Goal: Task Accomplishment & Management: Complete application form

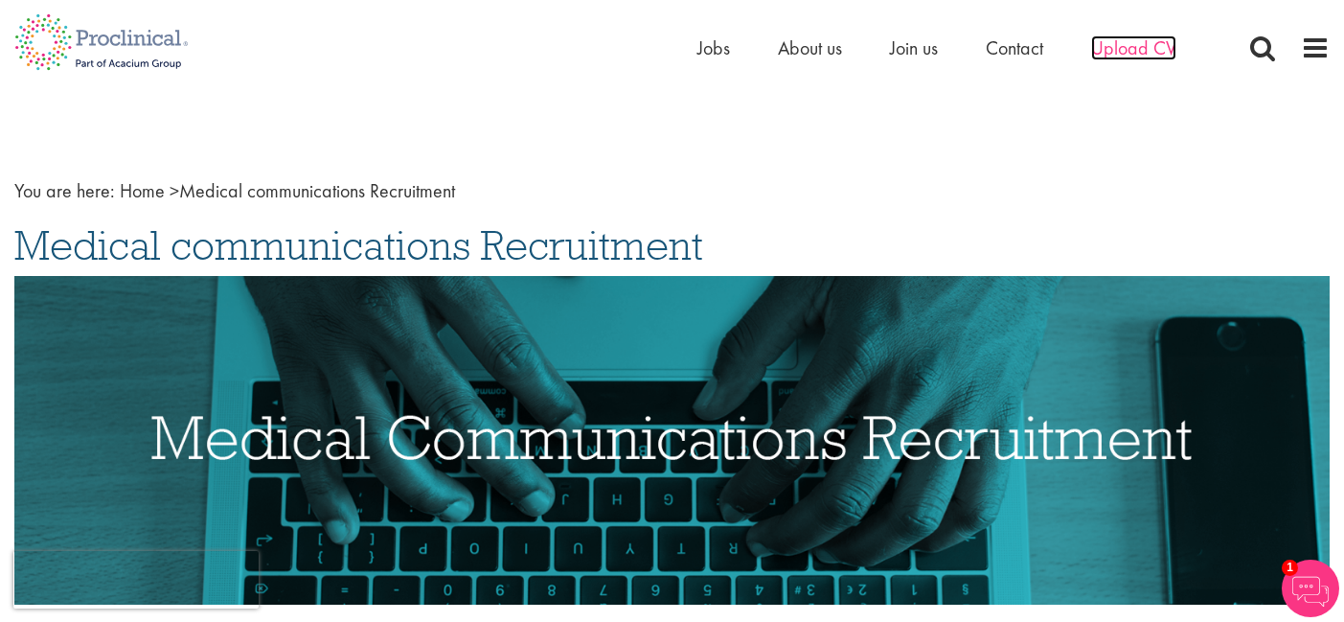
click at [1132, 46] on span "Upload CV" at bounding box center [1133, 47] width 85 height 25
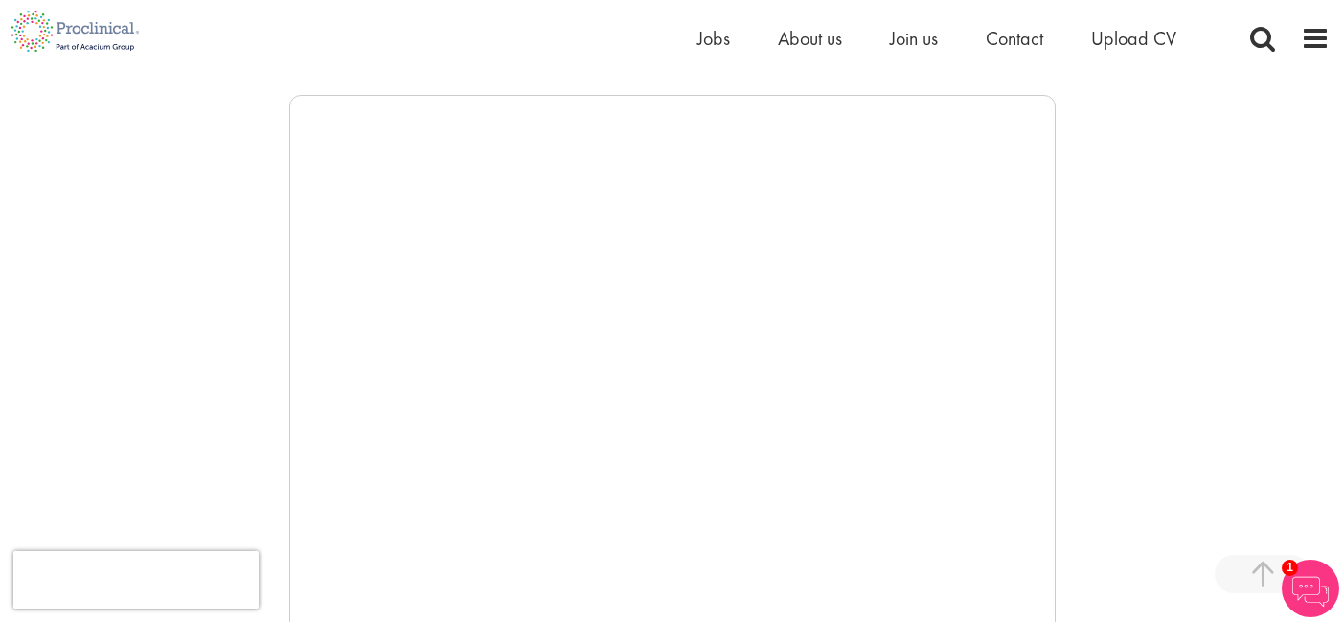
scroll to position [1439, 0]
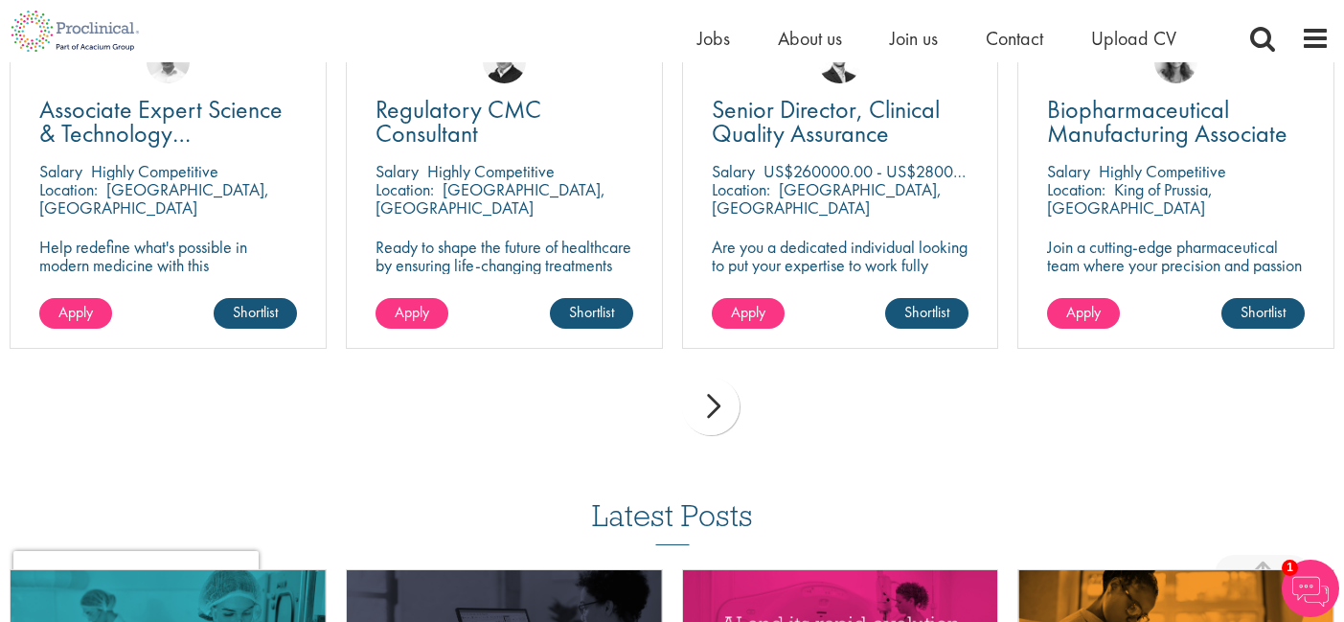
click at [717, 405] on div "next" at bounding box center [710, 405] width 57 height 57
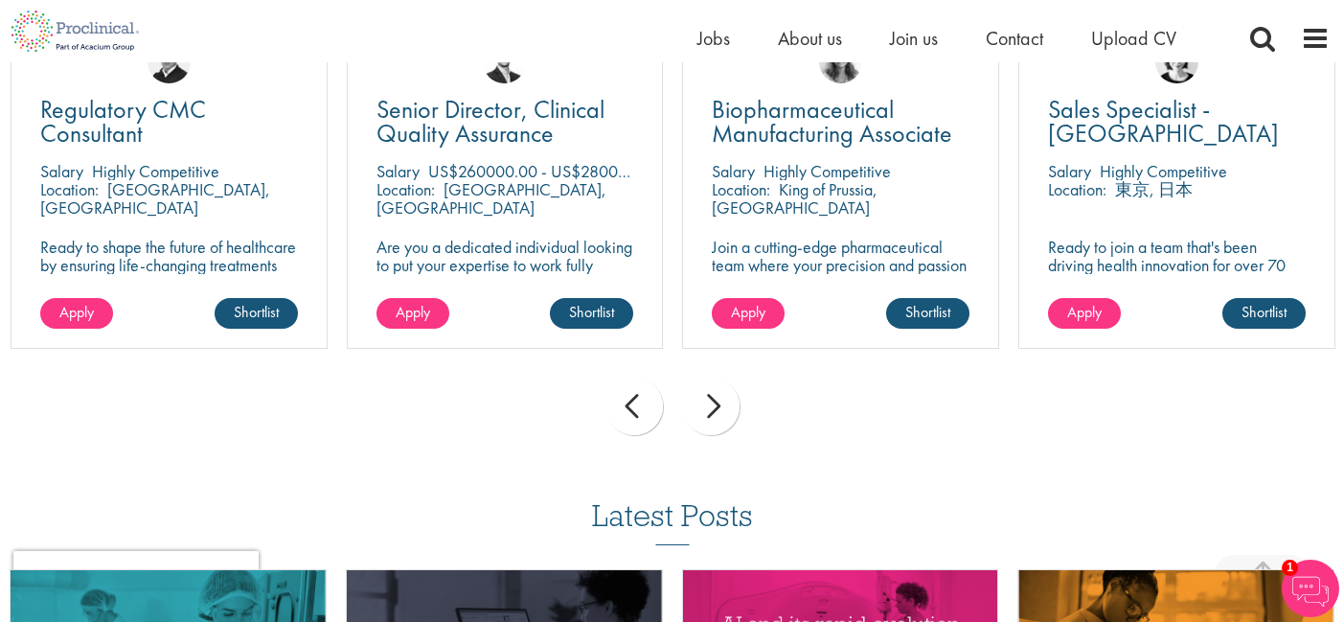
click at [717, 410] on div "next" at bounding box center [710, 405] width 57 height 57
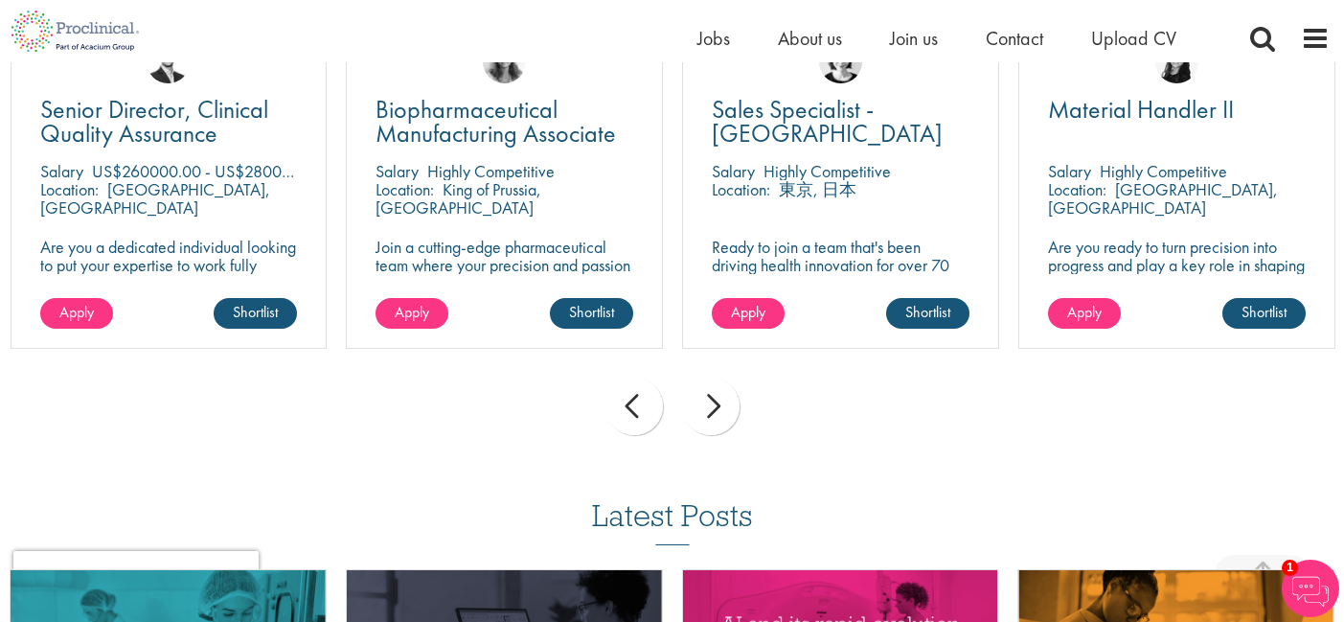
click at [714, 410] on div "next" at bounding box center [710, 405] width 57 height 57
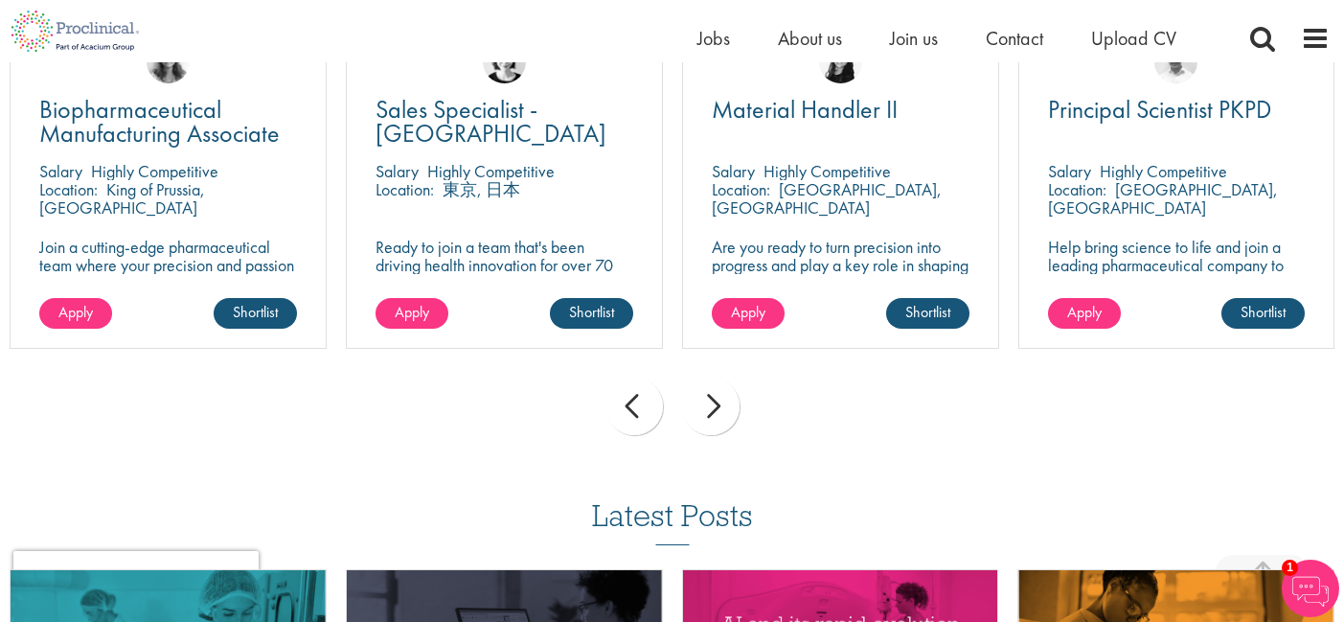
click at [714, 410] on div "next" at bounding box center [710, 405] width 57 height 57
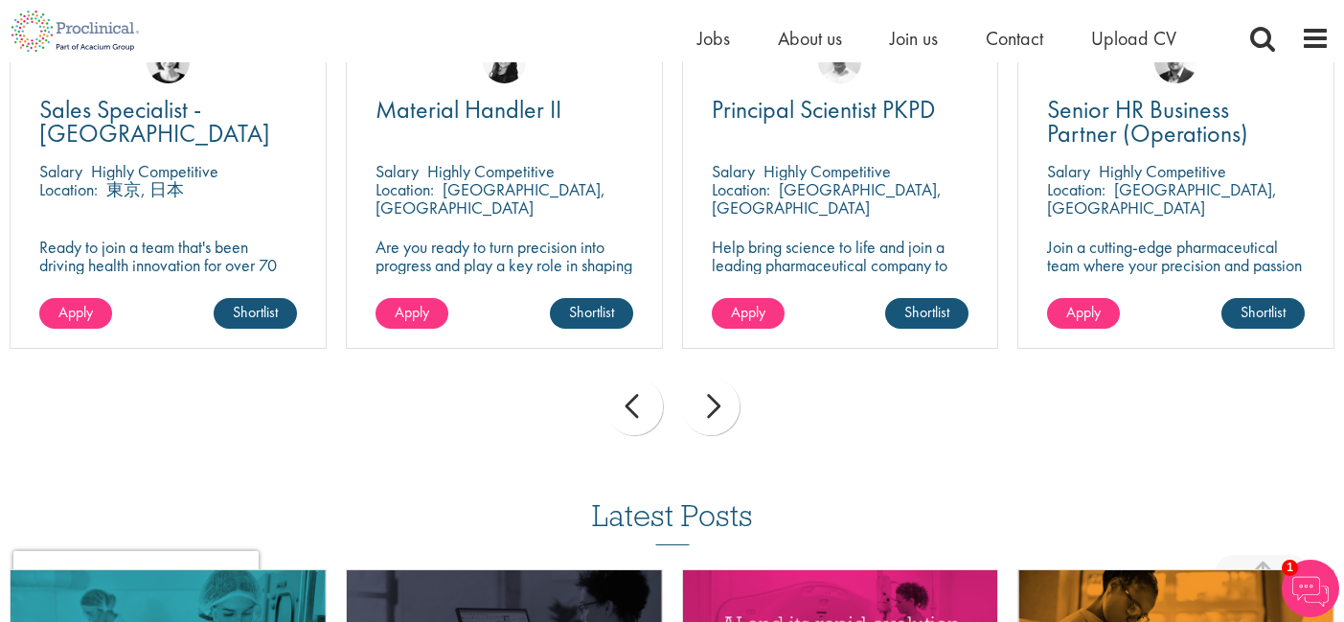
click at [714, 410] on div "next" at bounding box center [710, 405] width 57 height 57
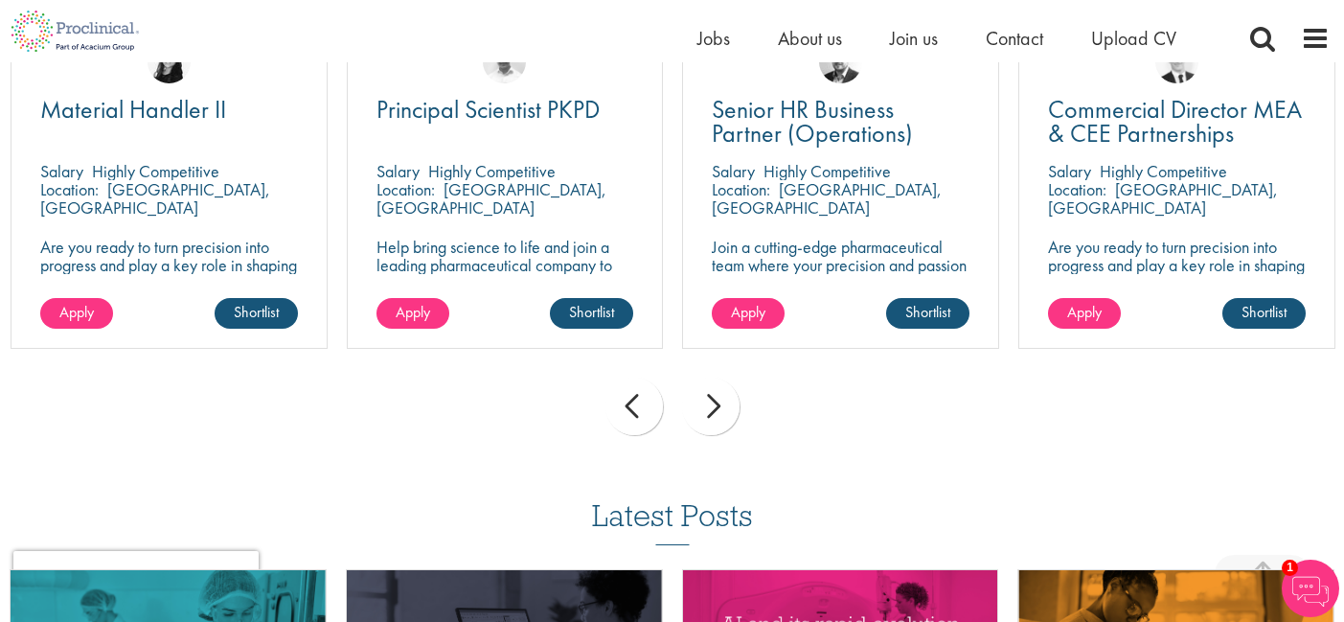
click at [714, 410] on div "next" at bounding box center [710, 405] width 57 height 57
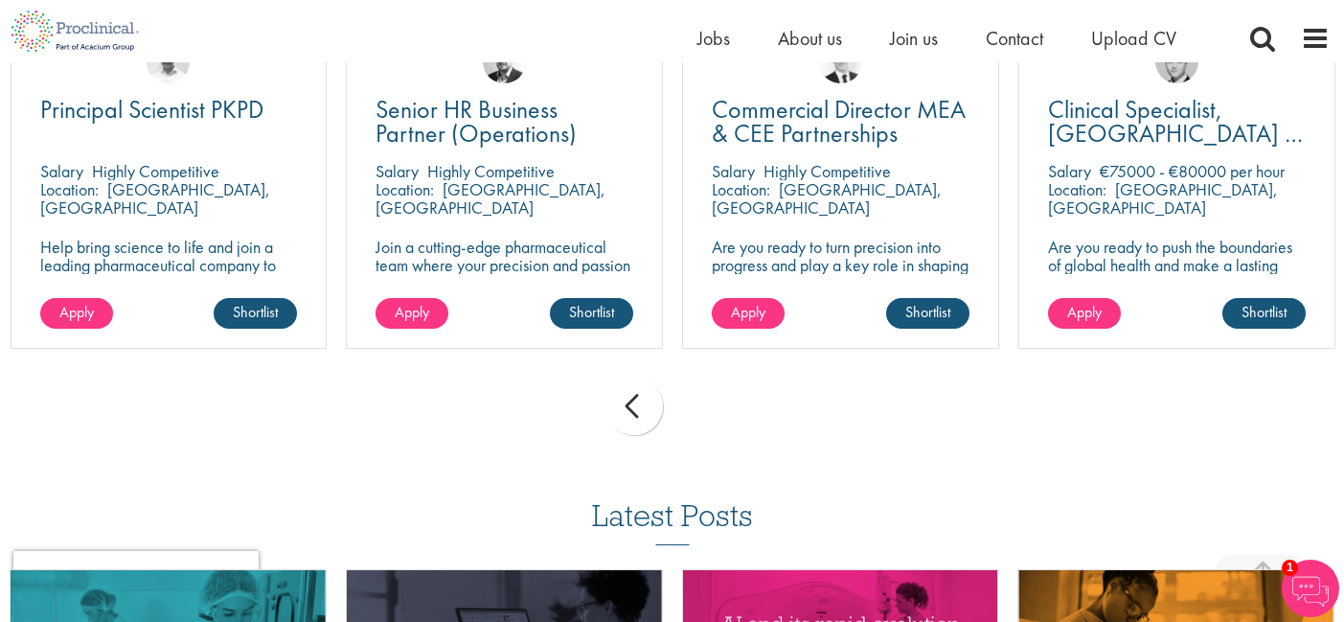
click at [714, 410] on div "prev next" at bounding box center [672, 409] width 1344 height 83
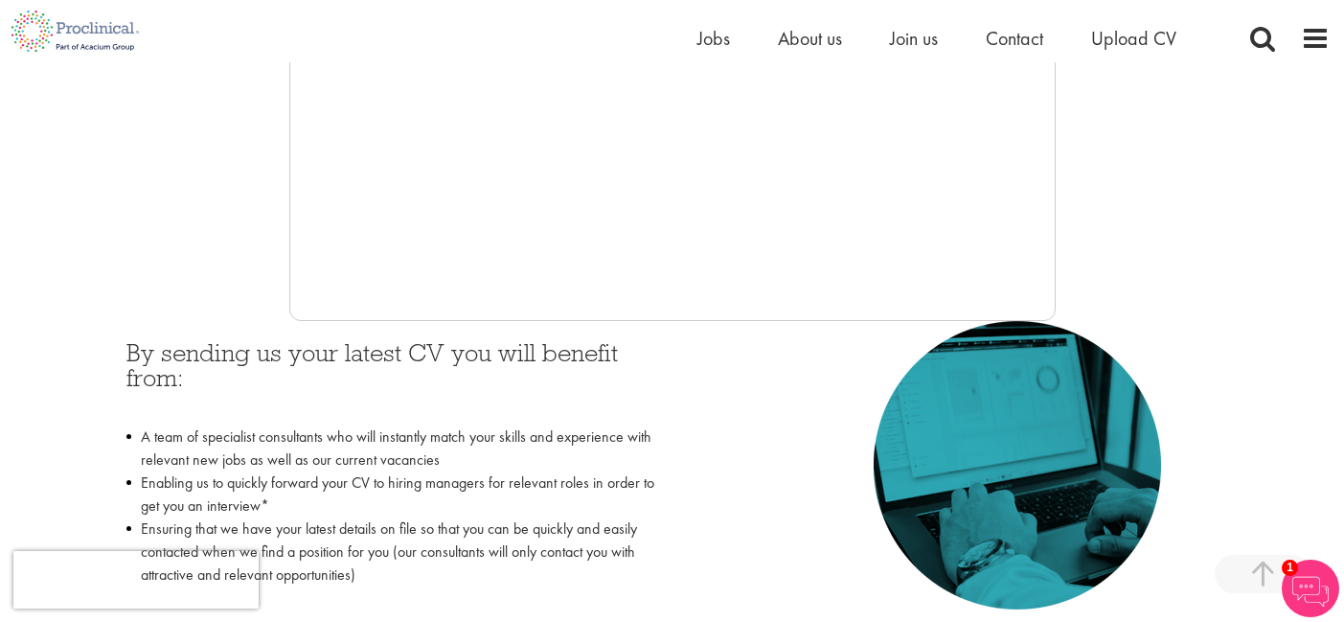
scroll to position [697, 0]
